Goal: Transaction & Acquisition: Subscribe to service/newsletter

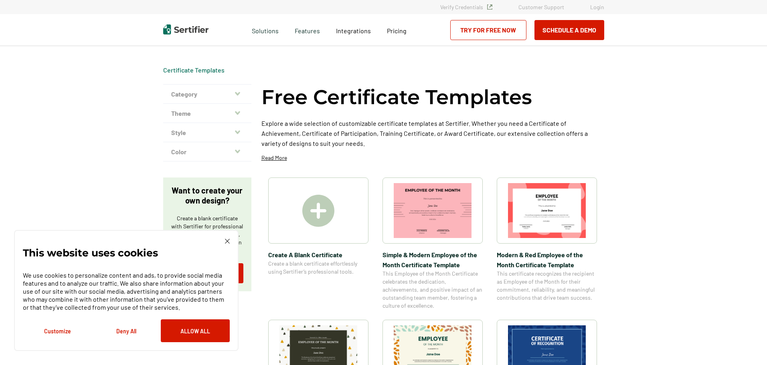
click at [318, 221] on img at bounding box center [318, 211] width 32 height 32
click at [214, 96] on button "Category" at bounding box center [207, 94] width 88 height 19
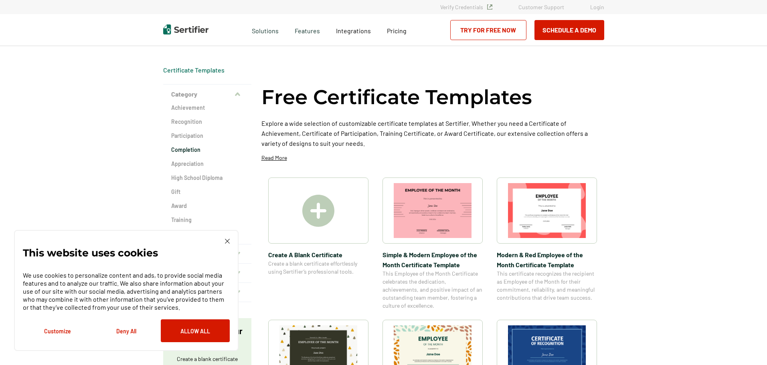
click at [196, 151] on h2 "Completion" at bounding box center [207, 150] width 72 height 8
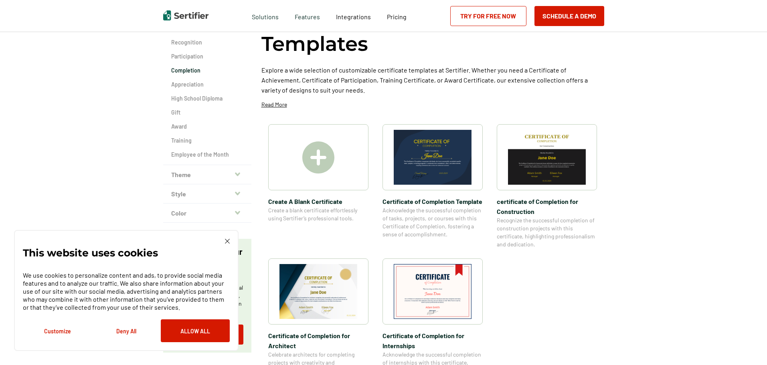
scroll to position [80, 0]
click at [305, 285] on img at bounding box center [318, 290] width 78 height 55
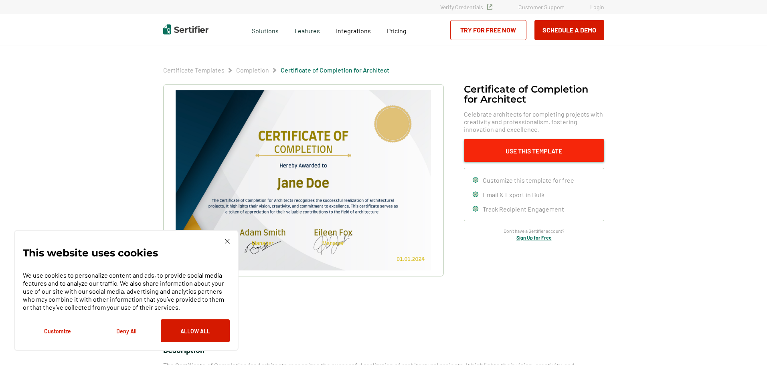
click at [542, 154] on button "Use This Template" at bounding box center [534, 150] width 140 height 23
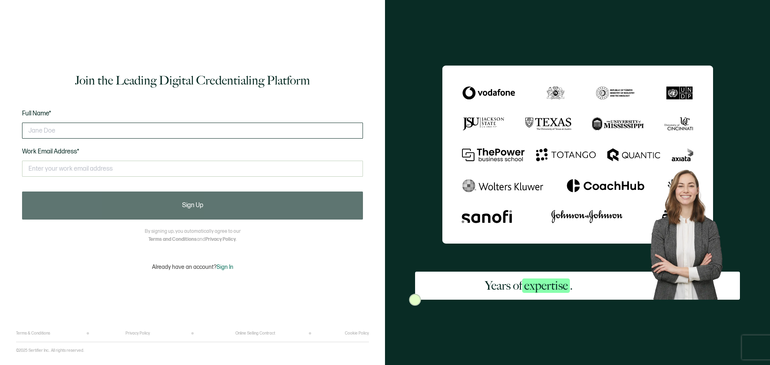
click at [229, 132] on input "text" at bounding box center [192, 131] width 341 height 16
type input "N"
type input "Britt Barragan"
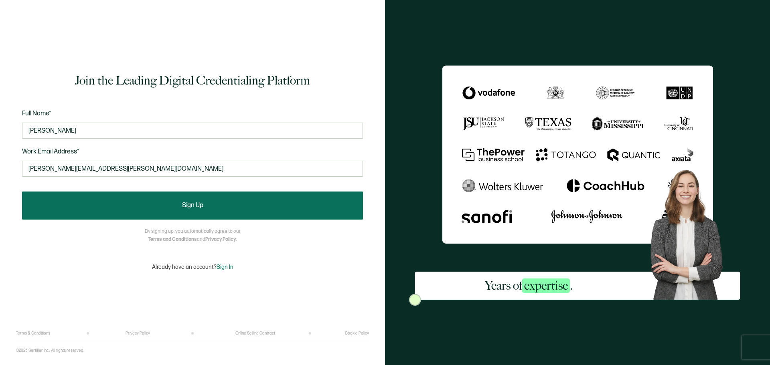
type input "brittney.barragan@goldenroadrecovery.com"
click at [99, 204] on button "Sign Up" at bounding box center [192, 206] width 341 height 28
